Goal: Browse casually

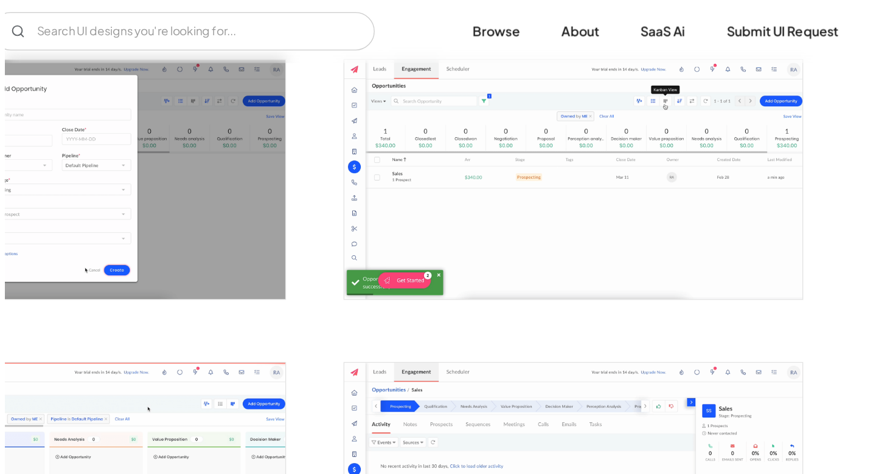
scroll to position [2080, 0]
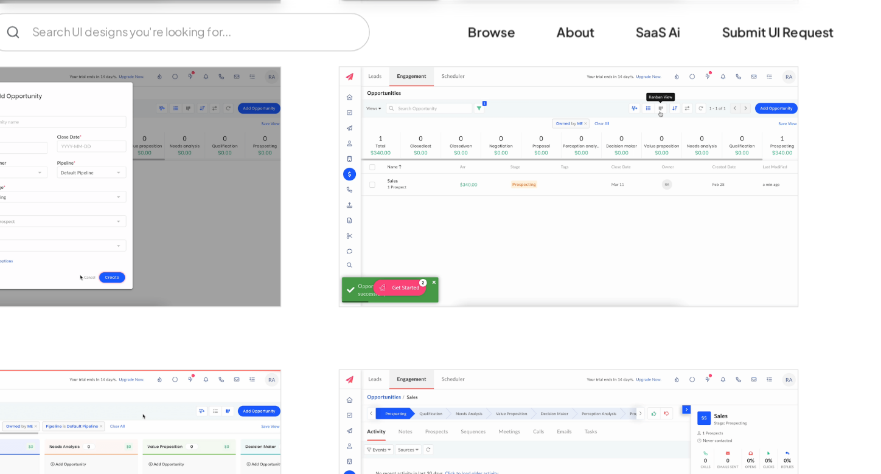
click at [631, 180] on img "open lightbox" at bounding box center [644, 142] width 349 height 182
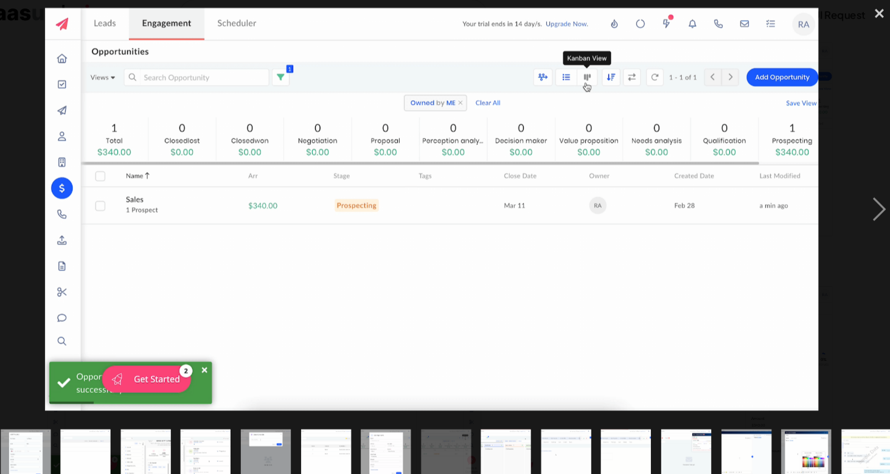
click at [66, 430] on img "show item 11 of 25" at bounding box center [60, 440] width 91 height 47
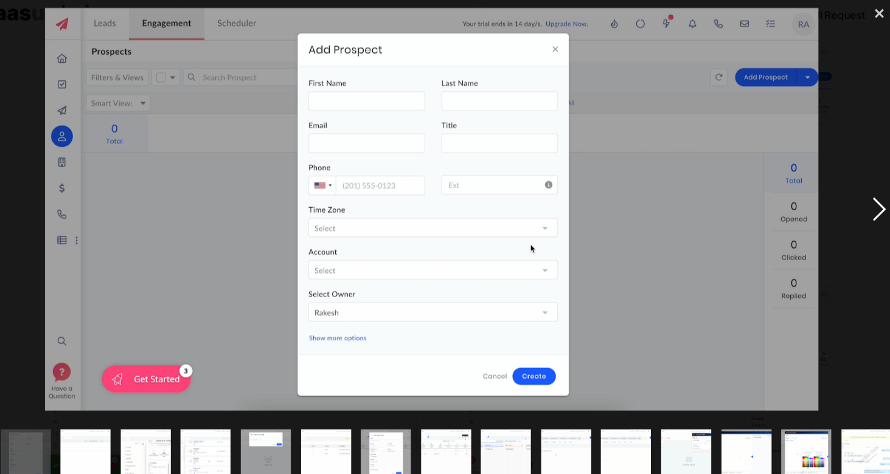
click at [873, 207] on div "next image" at bounding box center [868, 209] width 41 height 398
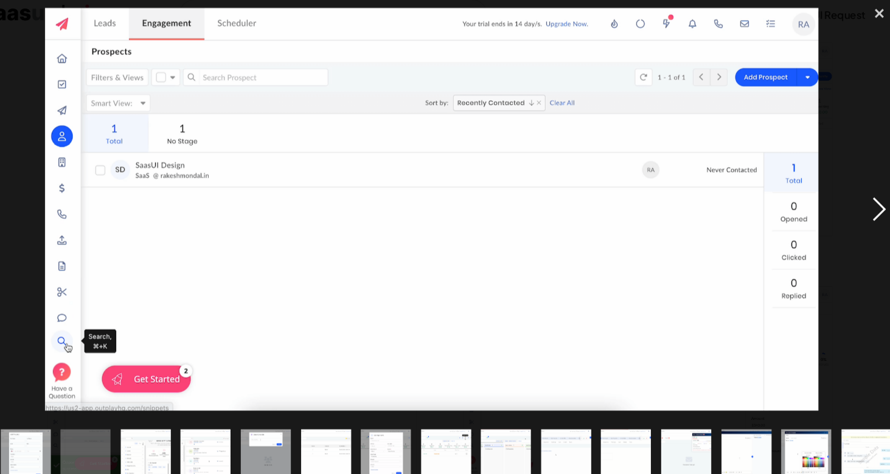
click at [873, 207] on div "next image" at bounding box center [868, 209] width 41 height 398
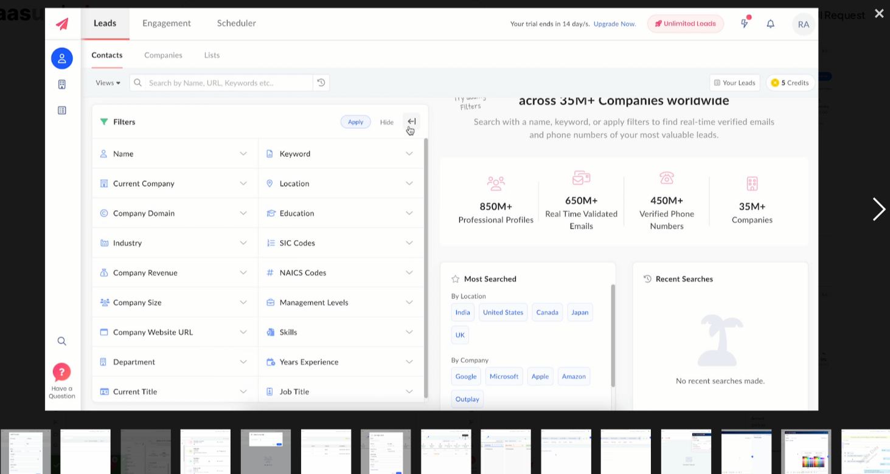
click at [873, 207] on div "next image" at bounding box center [868, 209] width 41 height 398
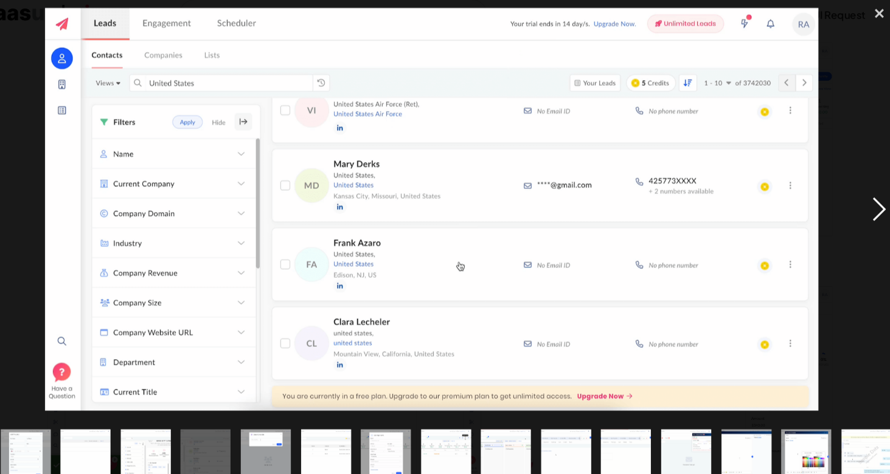
click at [868, 210] on div "next image" at bounding box center [868, 209] width 41 height 398
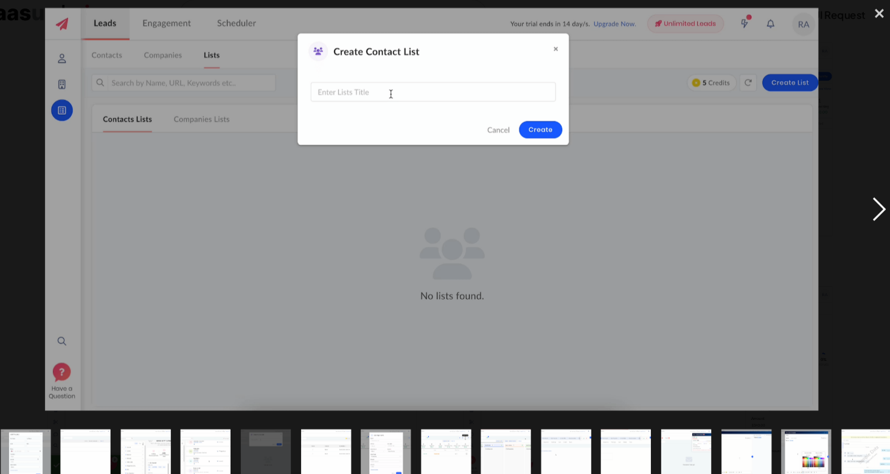
click at [868, 210] on div "next image" at bounding box center [868, 209] width 41 height 398
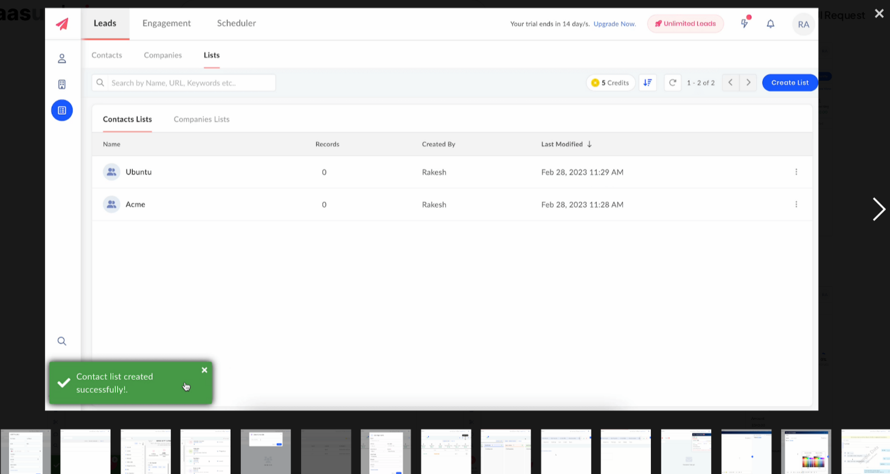
click at [868, 210] on div "next image" at bounding box center [868, 209] width 41 height 398
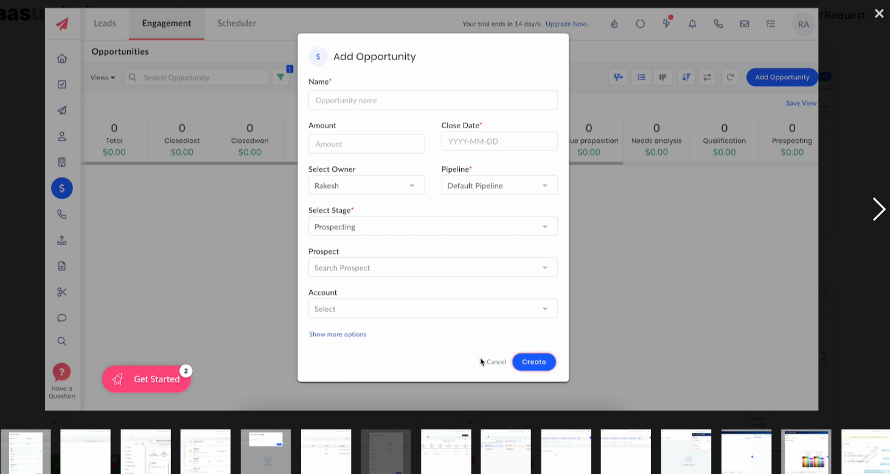
click at [868, 210] on div "next image" at bounding box center [868, 209] width 41 height 398
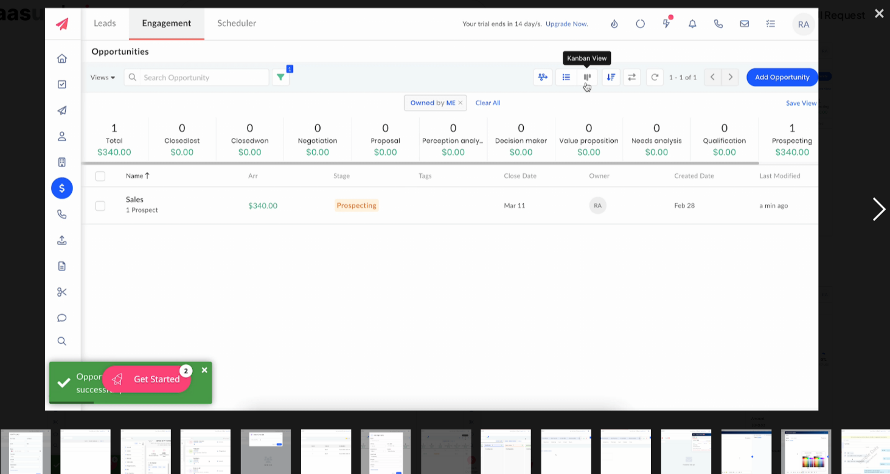
click at [868, 210] on div "next image" at bounding box center [868, 209] width 41 height 398
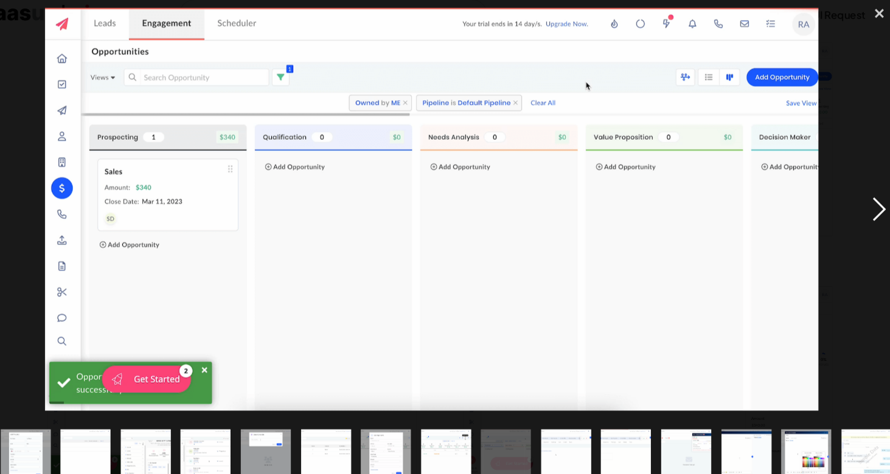
click at [868, 210] on div "next image" at bounding box center [868, 209] width 41 height 398
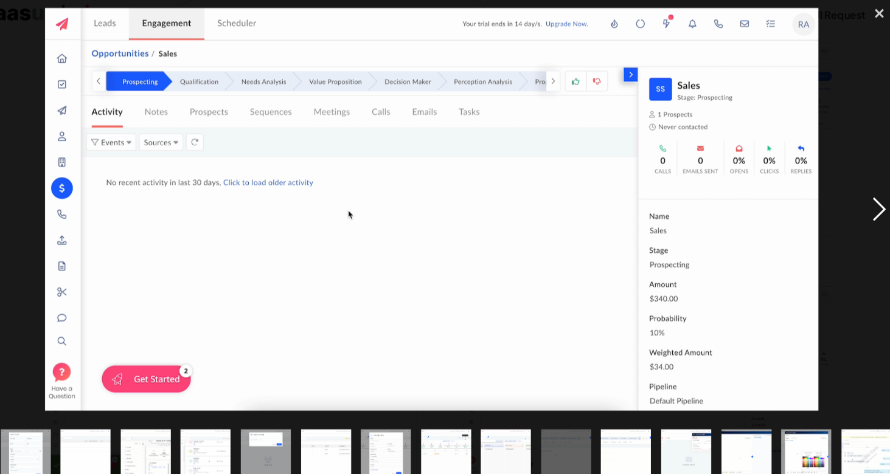
click at [868, 210] on div "next image" at bounding box center [868, 209] width 41 height 398
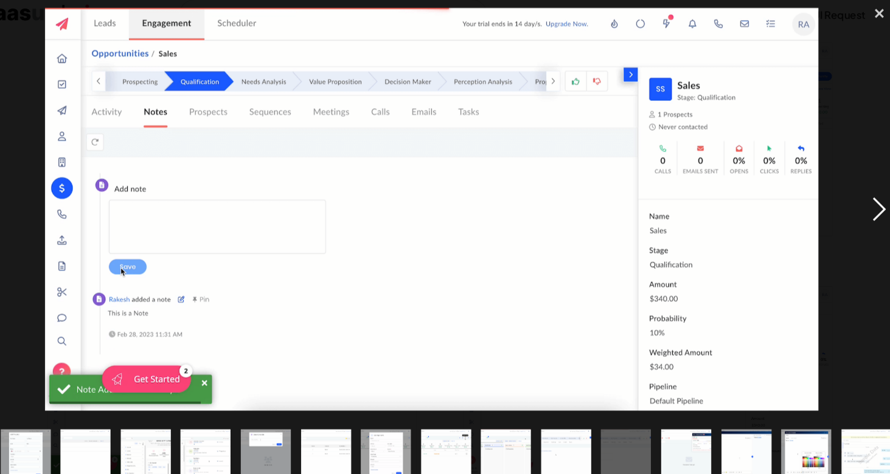
click at [868, 210] on div "next image" at bounding box center [868, 209] width 41 height 398
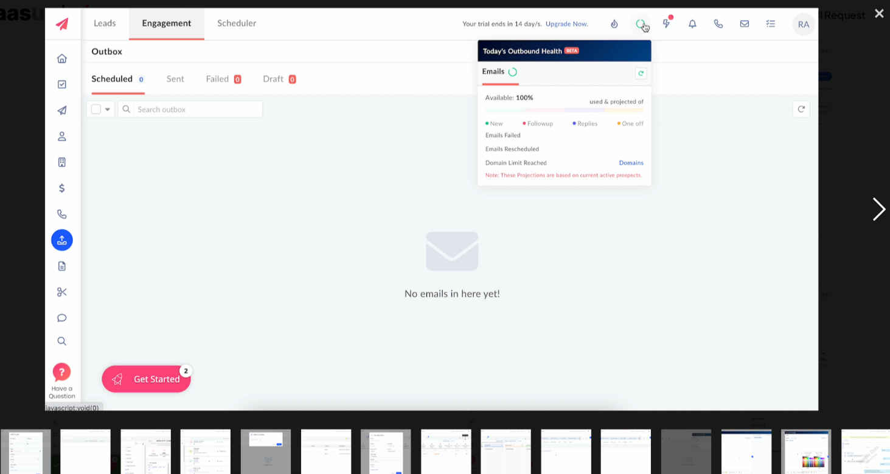
click at [868, 210] on div "next image" at bounding box center [868, 209] width 41 height 398
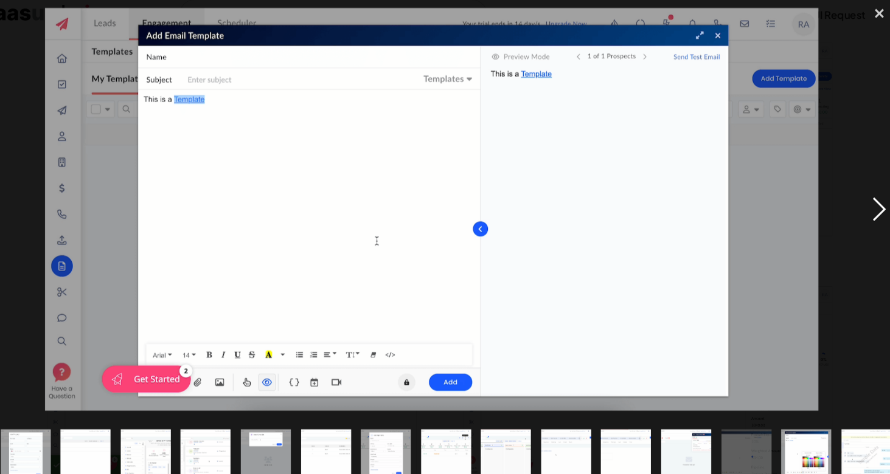
click at [868, 210] on div "next image" at bounding box center [868, 209] width 41 height 398
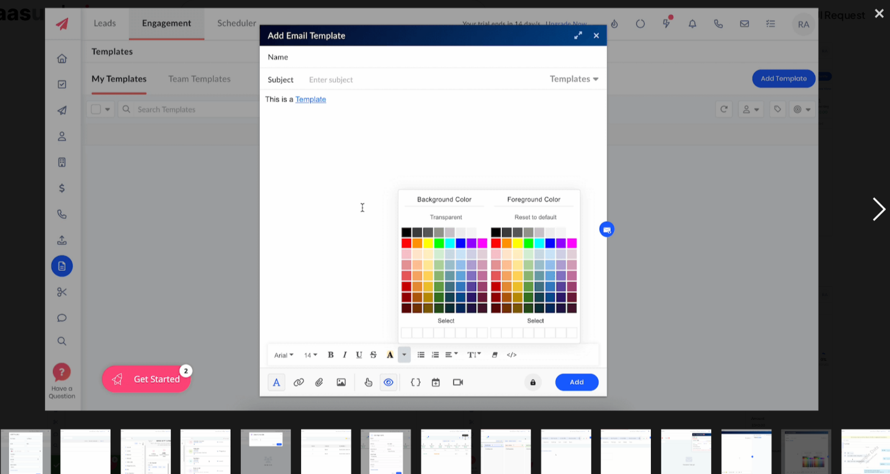
click at [868, 210] on div "next image" at bounding box center [868, 209] width 41 height 398
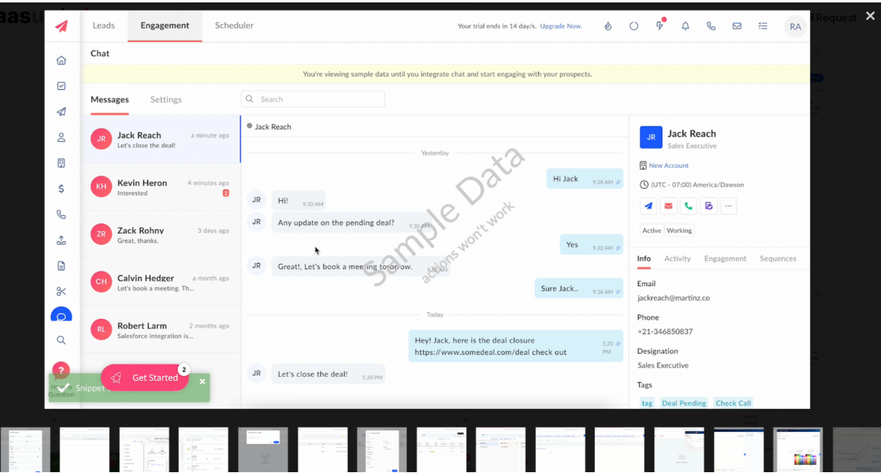
scroll to position [2079, 0]
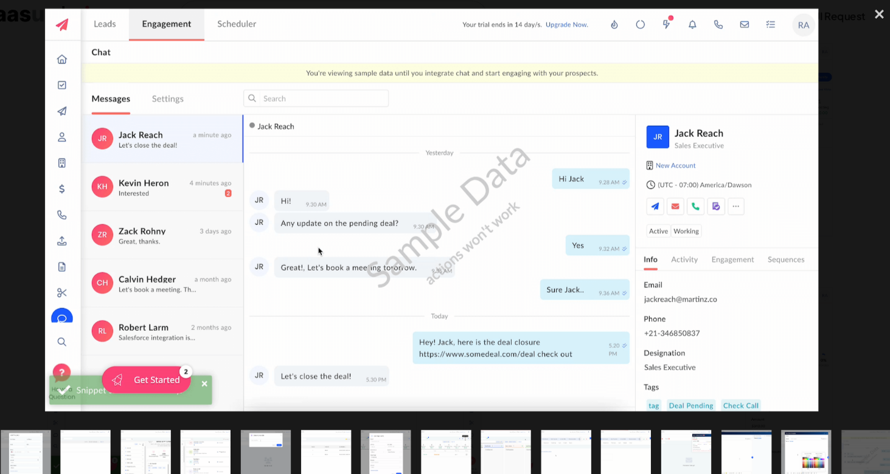
click at [868, 209] on div "next image" at bounding box center [868, 209] width 41 height 398
click at [867, 24] on div "close lightbox" at bounding box center [868, 23] width 41 height 27
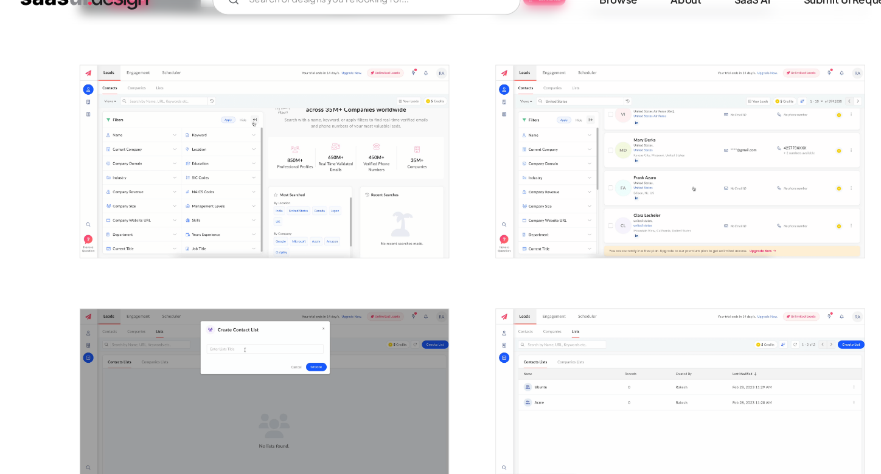
scroll to position [1583, 0]
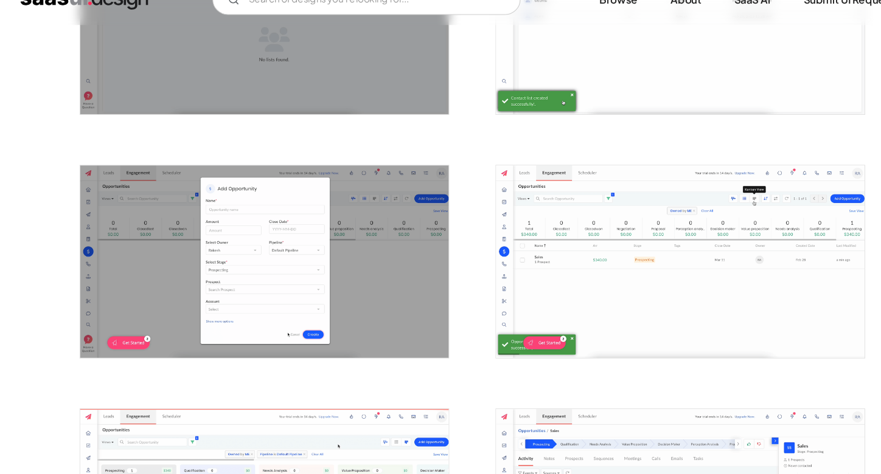
click at [603, 267] on img "open lightbox" at bounding box center [644, 273] width 349 height 182
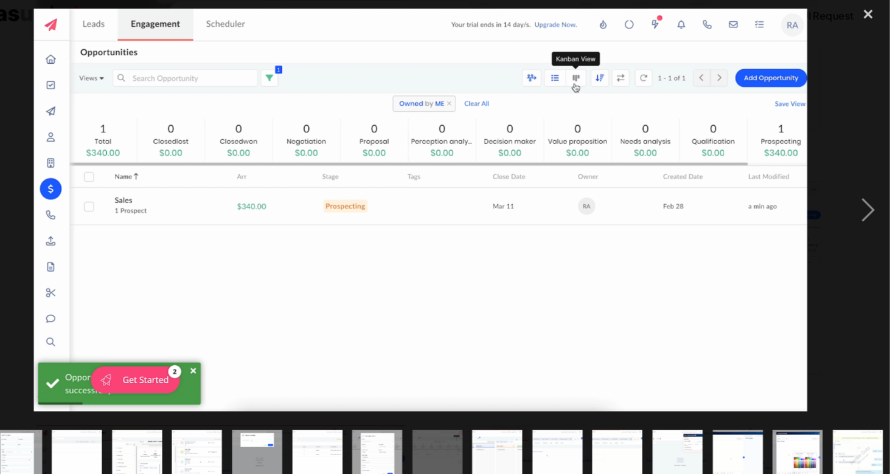
scroll to position [0, 542]
